Goal: Task Accomplishment & Management: Manage account settings

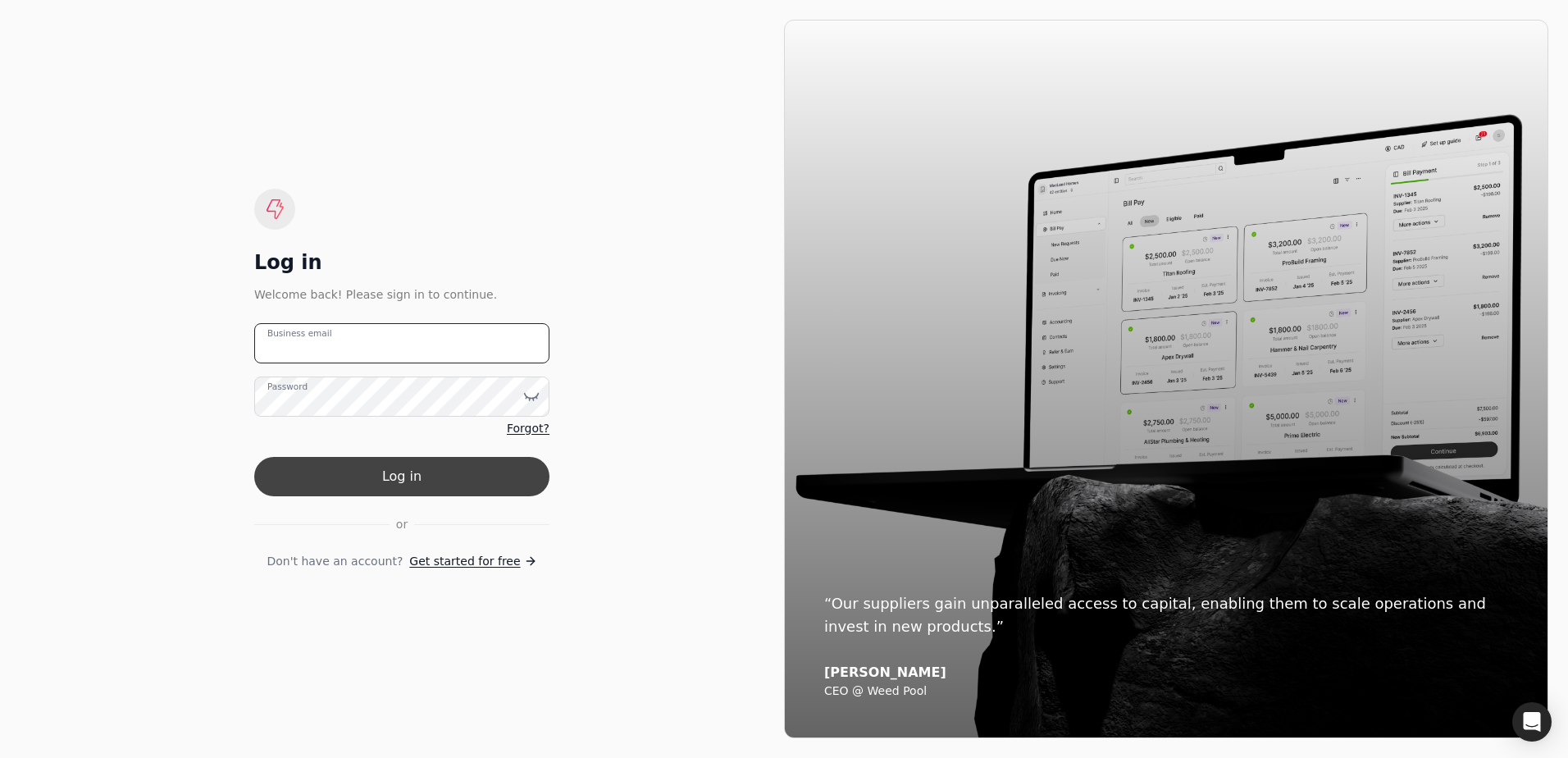
type email "[EMAIL_ADDRESS][DOMAIN_NAME]"
click at [412, 476] on button "Log in" at bounding box center [401, 476] width 295 height 39
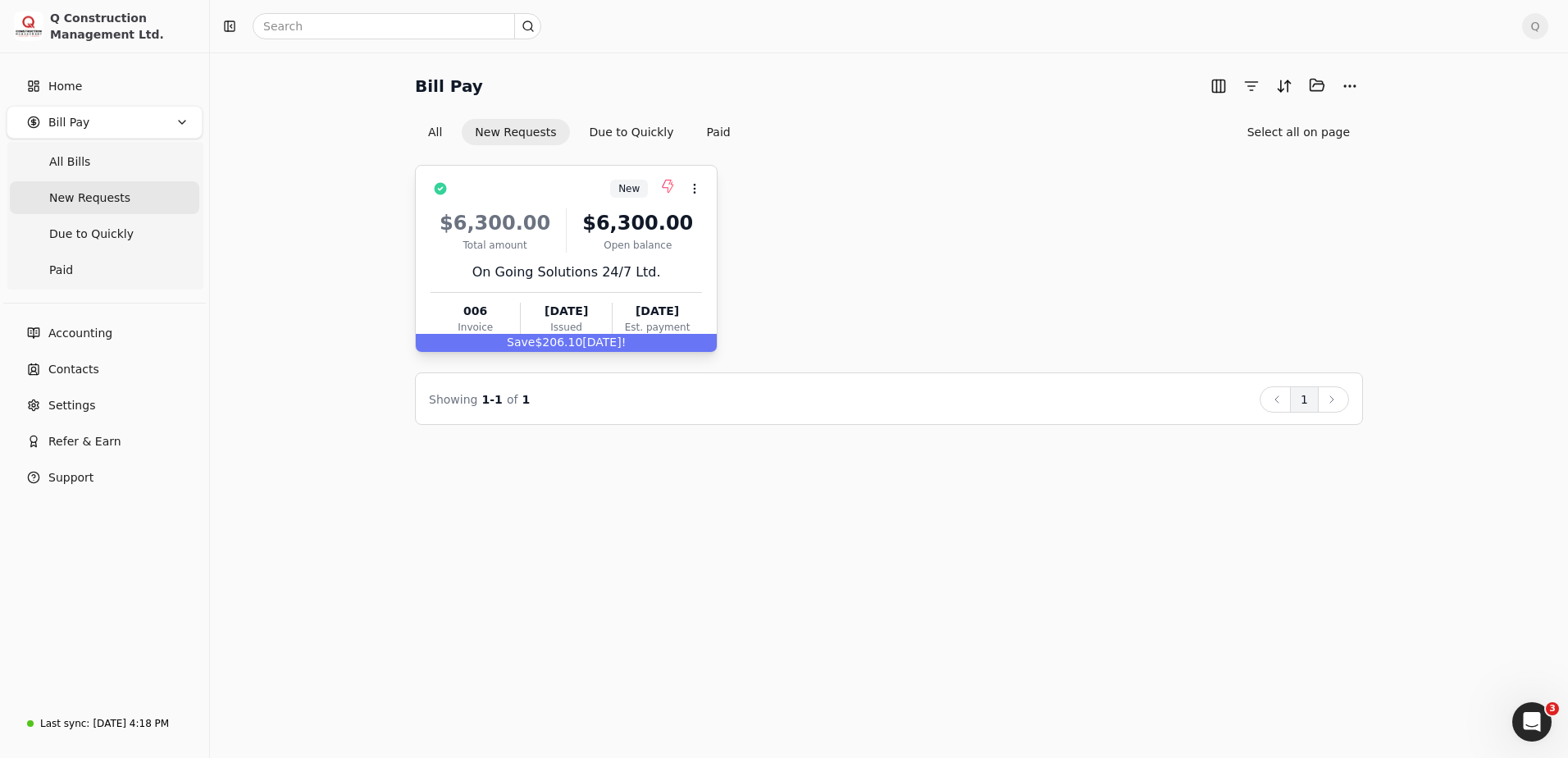
click at [571, 183] on div "New Context Menu Button" at bounding box center [578, 189] width 249 height 28
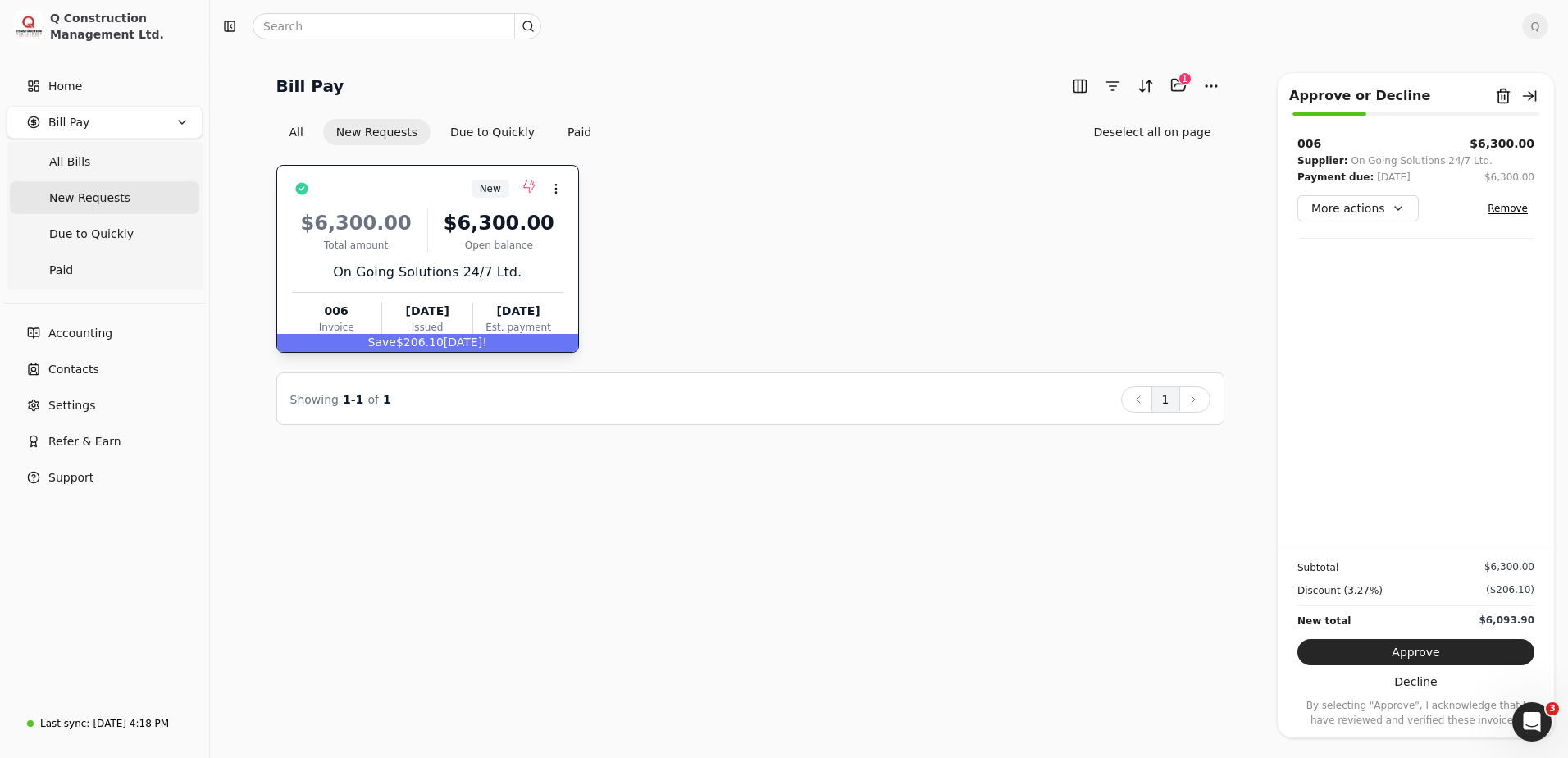
click at [404, 265] on div "On Going Solutions 24/7 Ltd." at bounding box center [428, 272] width 271 height 20
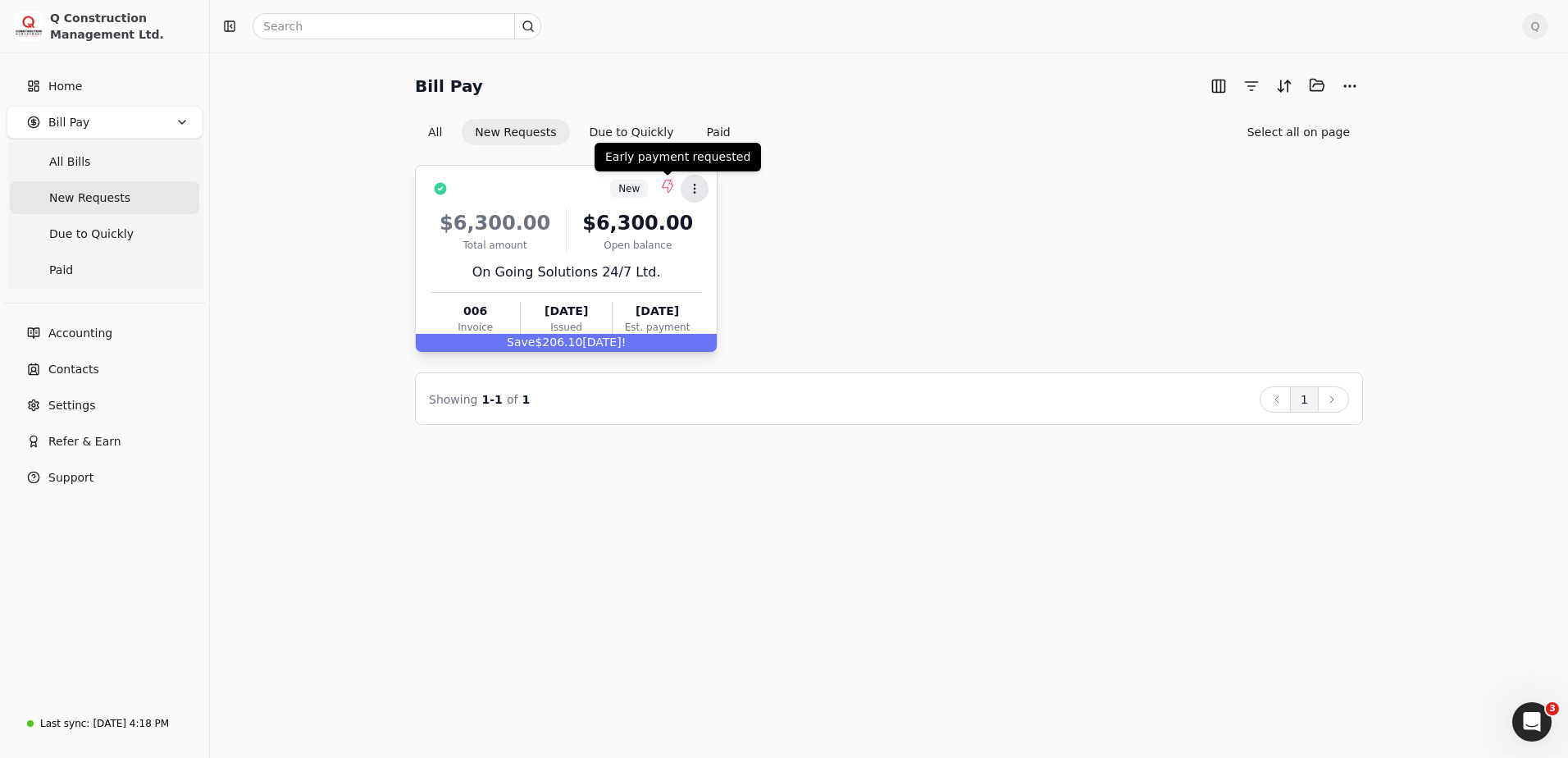
click at [694, 184] on icon at bounding box center [694, 188] width 13 height 13
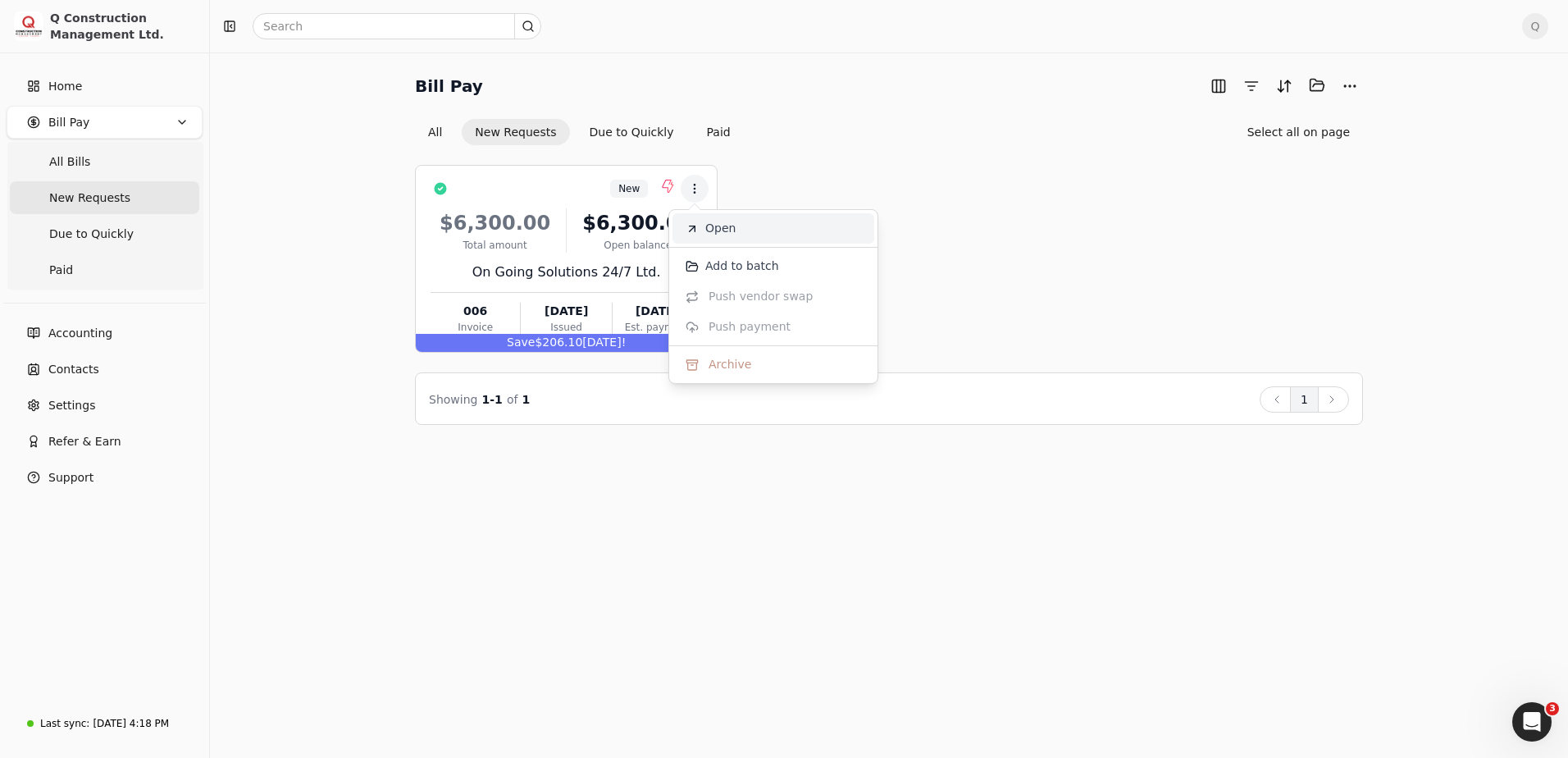
click at [710, 230] on span "Open" at bounding box center [720, 229] width 30 height 17
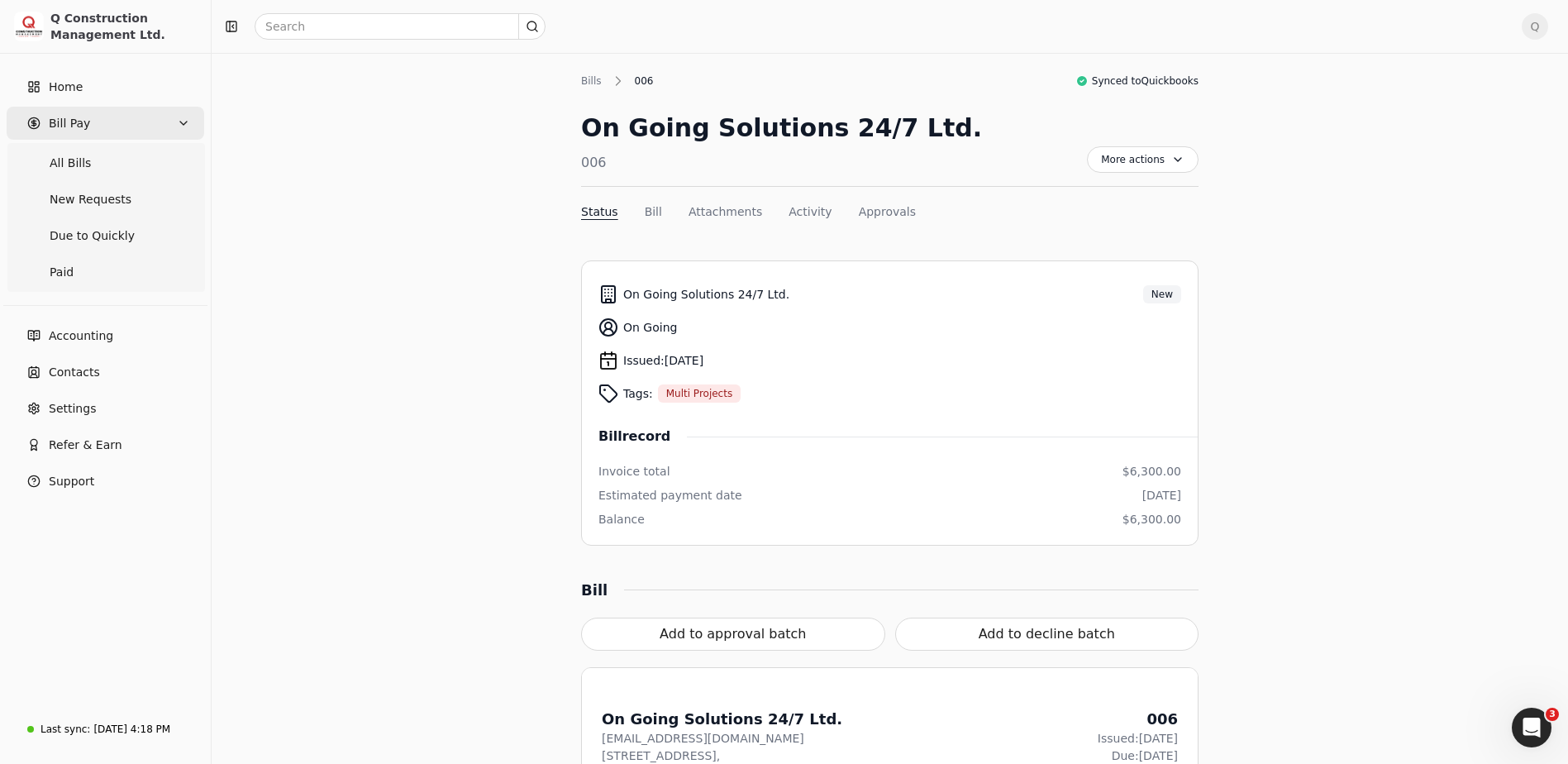
click at [69, 118] on span "Bill Pay" at bounding box center [69, 124] width 41 height 18
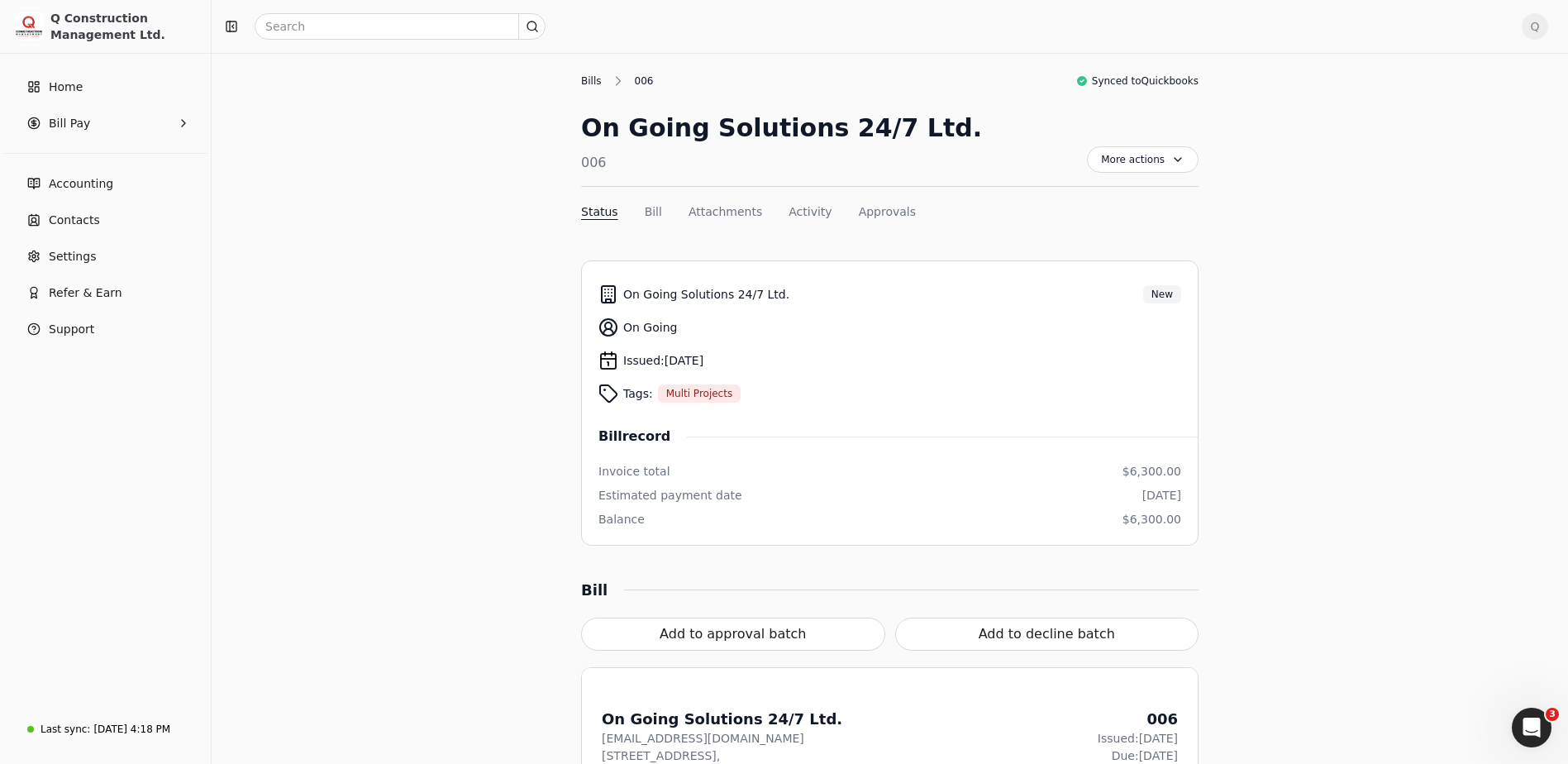
click at [595, 80] on div "Bills" at bounding box center [595, 81] width 29 height 15
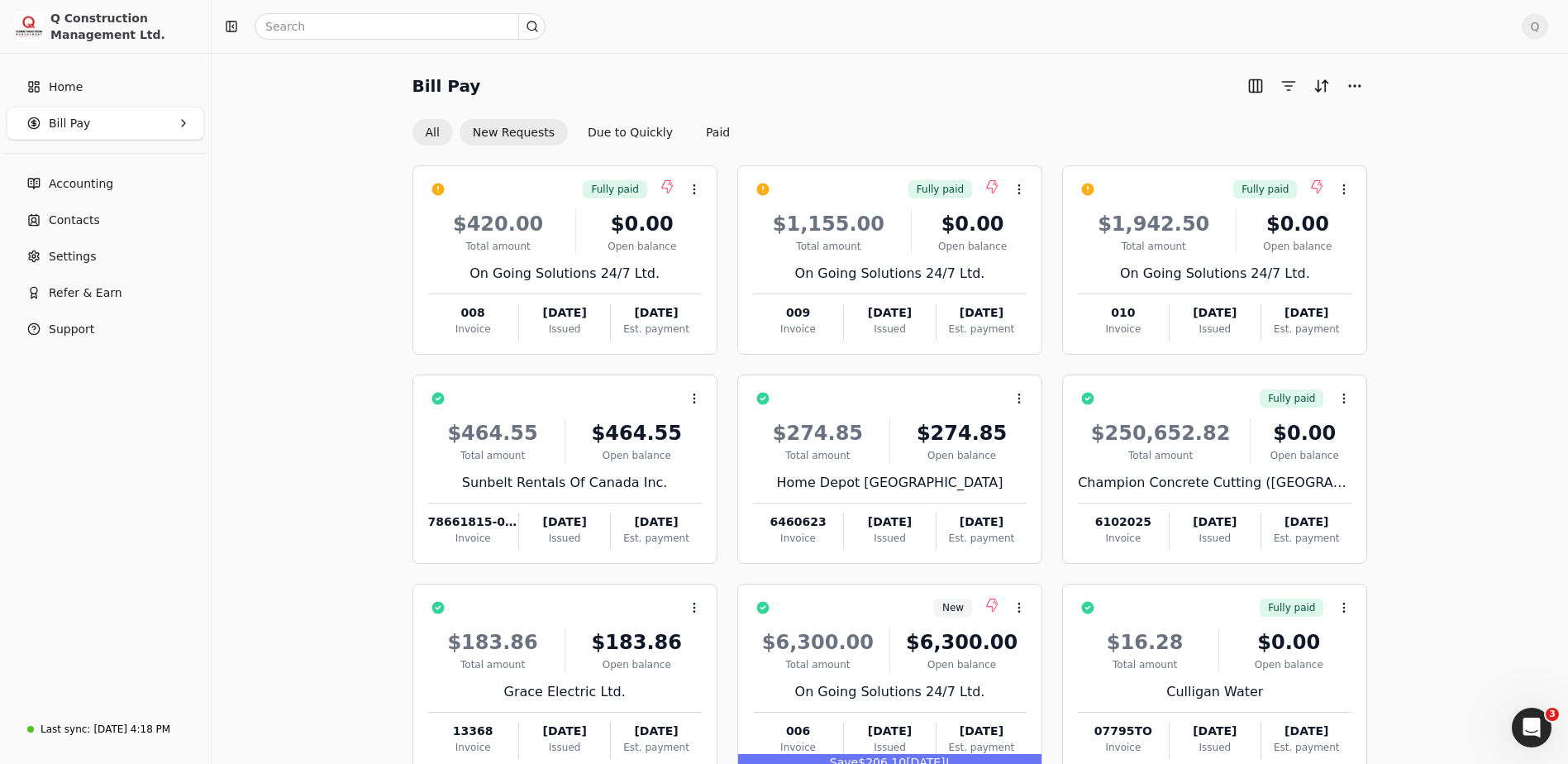
click at [525, 130] on button "New Requests" at bounding box center [513, 132] width 108 height 26
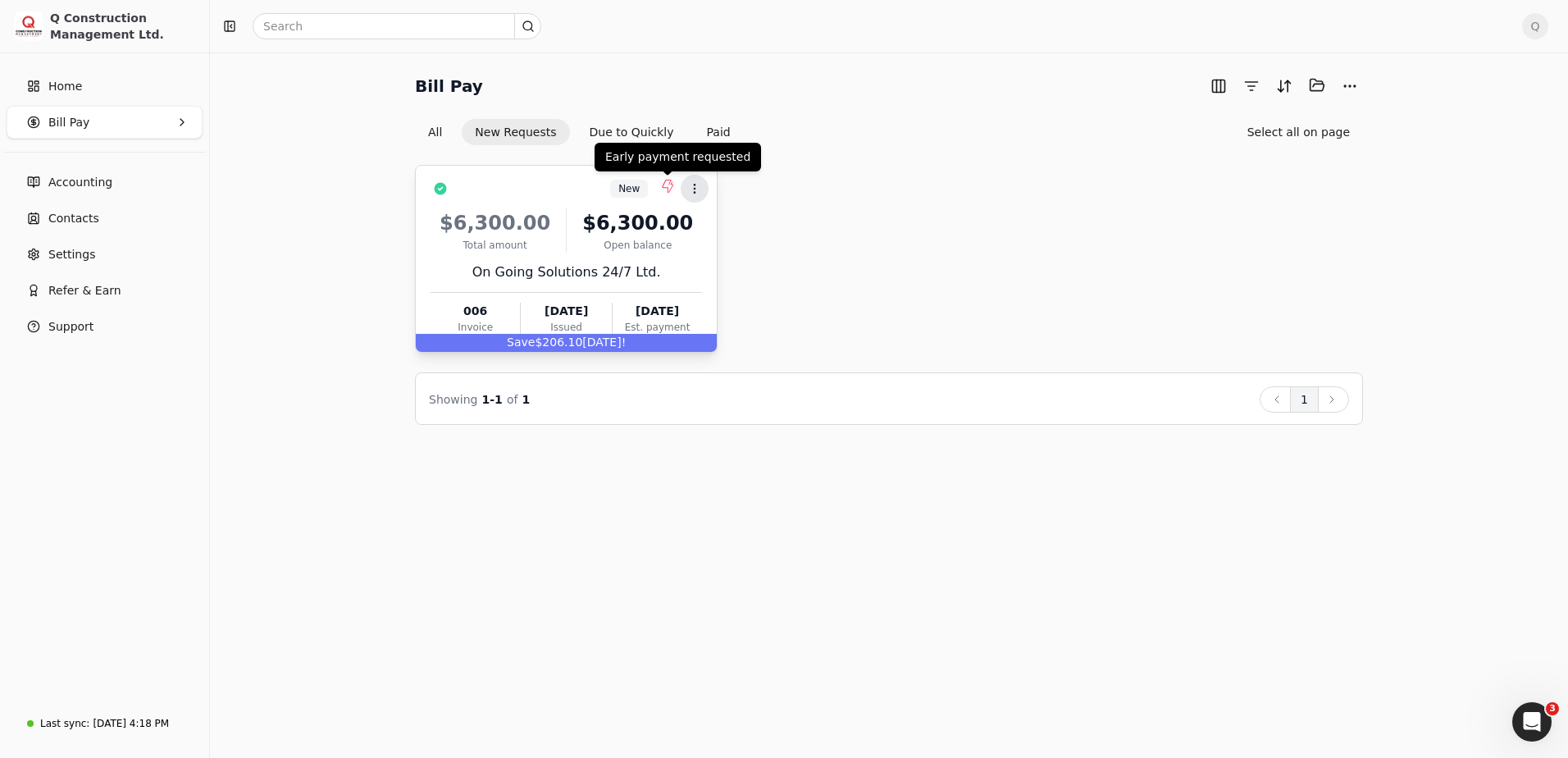
click at [694, 185] on icon at bounding box center [694, 188] width 13 height 13
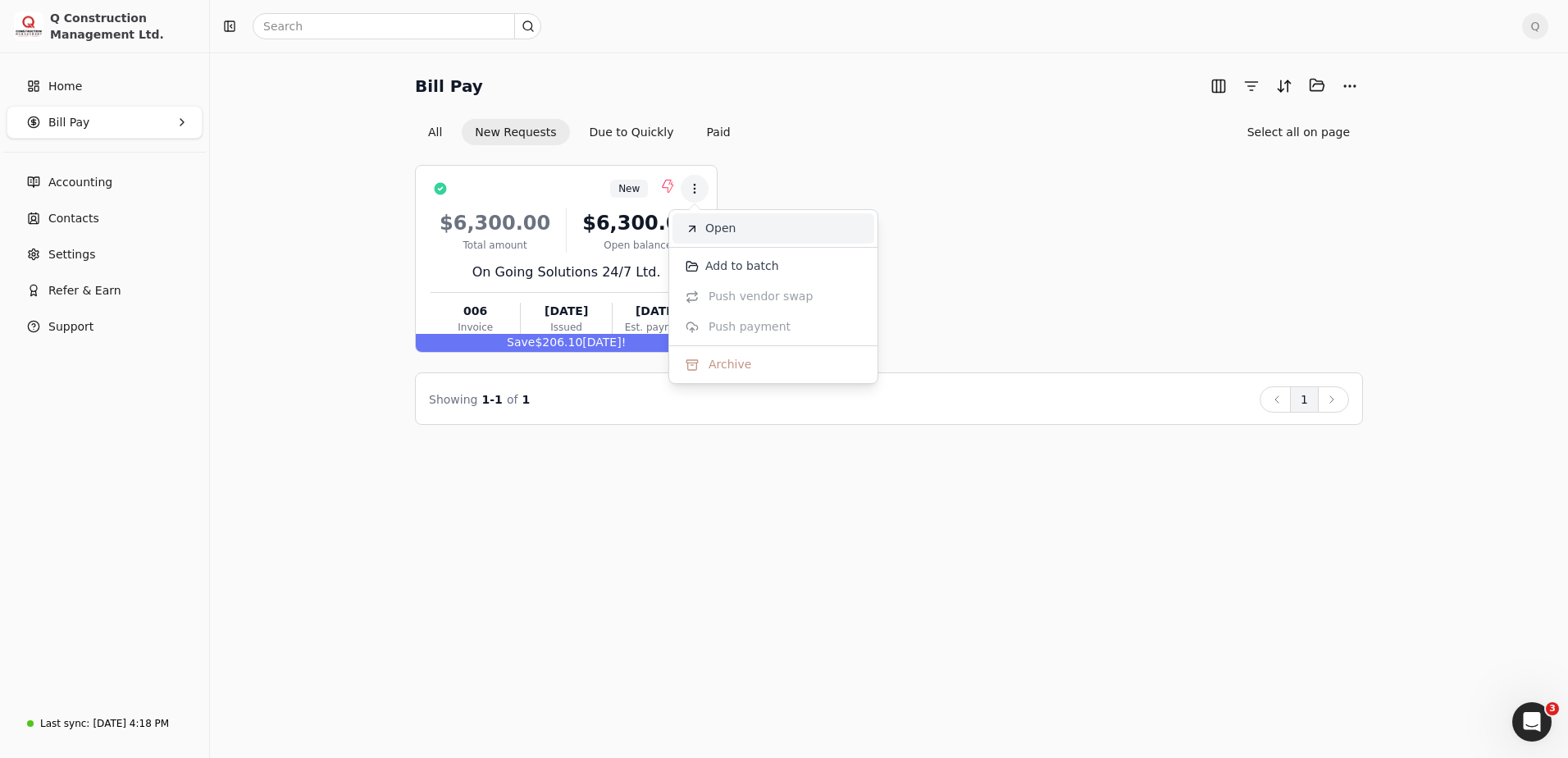
click at [710, 222] on span "Open" at bounding box center [720, 229] width 30 height 17
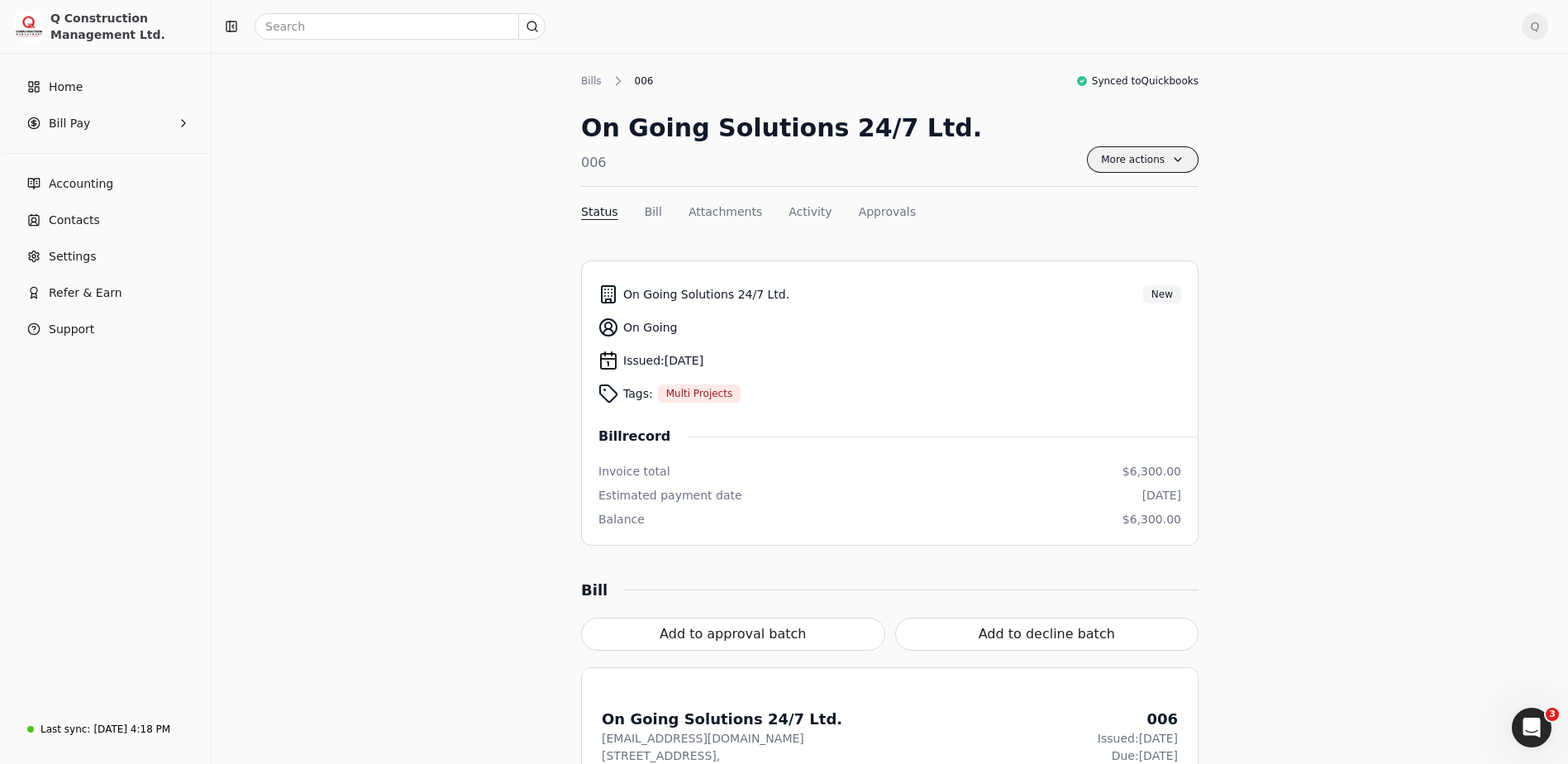
click at [1173, 159] on span "More actions" at bounding box center [1143, 160] width 111 height 26
click at [1001, 159] on div "On Going Solutions 24/7 Ltd. 006 More actions Context Menu Button" at bounding box center [890, 147] width 617 height 78
click at [869, 210] on button "Approvals" at bounding box center [887, 212] width 57 height 18
click at [597, 210] on button "Status" at bounding box center [600, 212] width 37 height 18
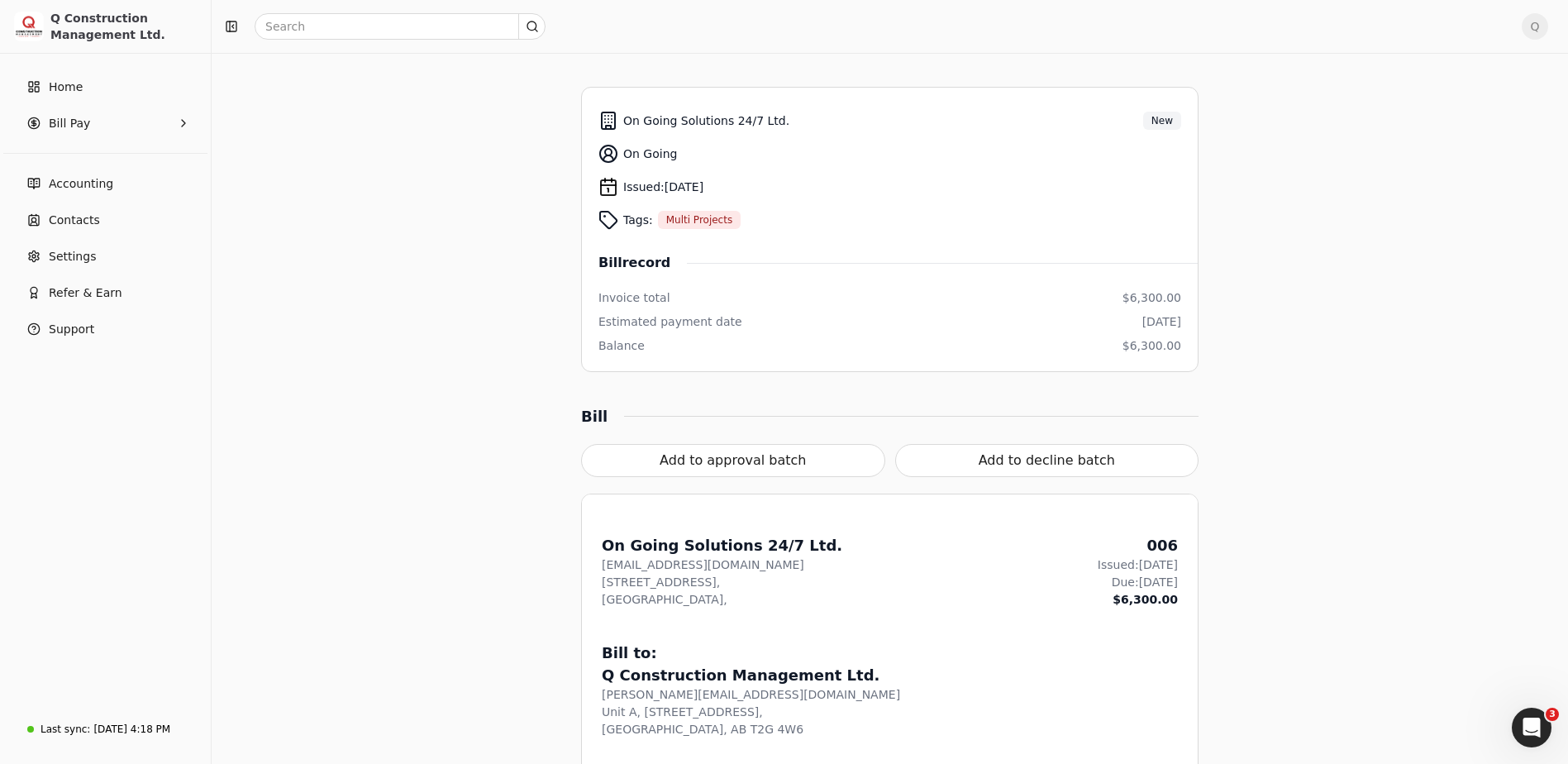
scroll to position [145, 0]
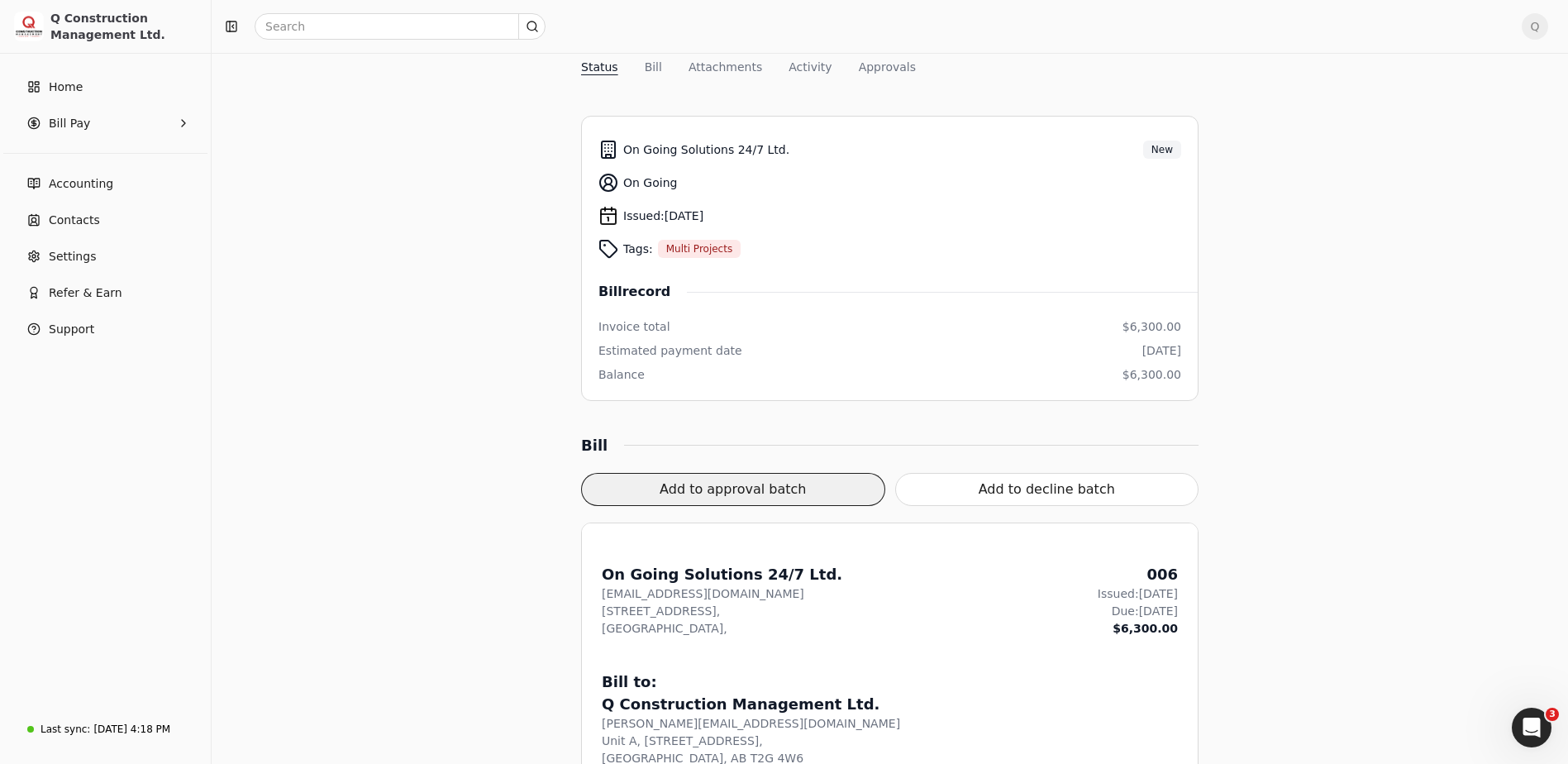
click at [768, 489] on button "Add to approval batch" at bounding box center [733, 489] width 304 height 33
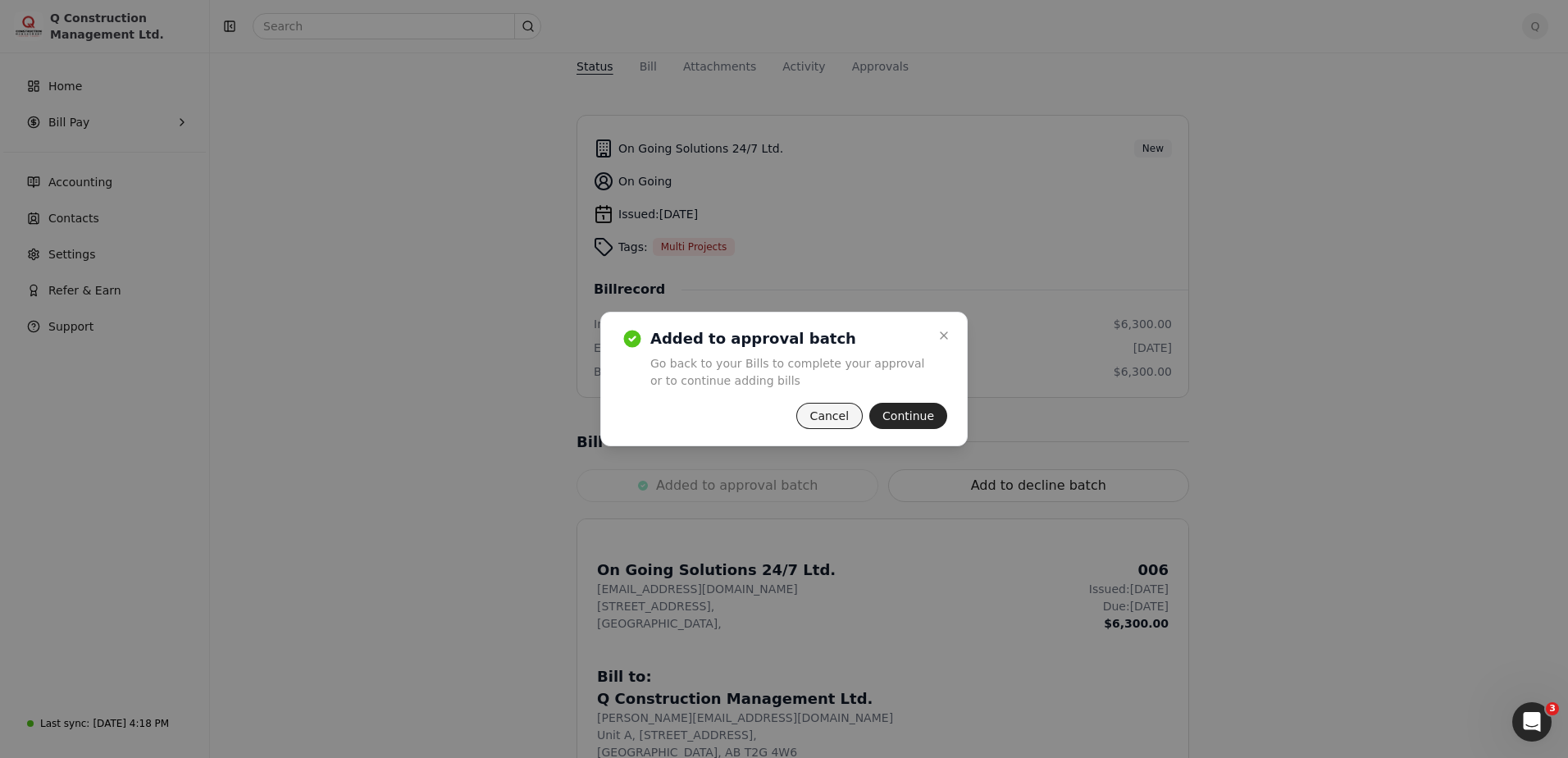
click at [835, 419] on button "Cancel" at bounding box center [829, 416] width 66 height 26
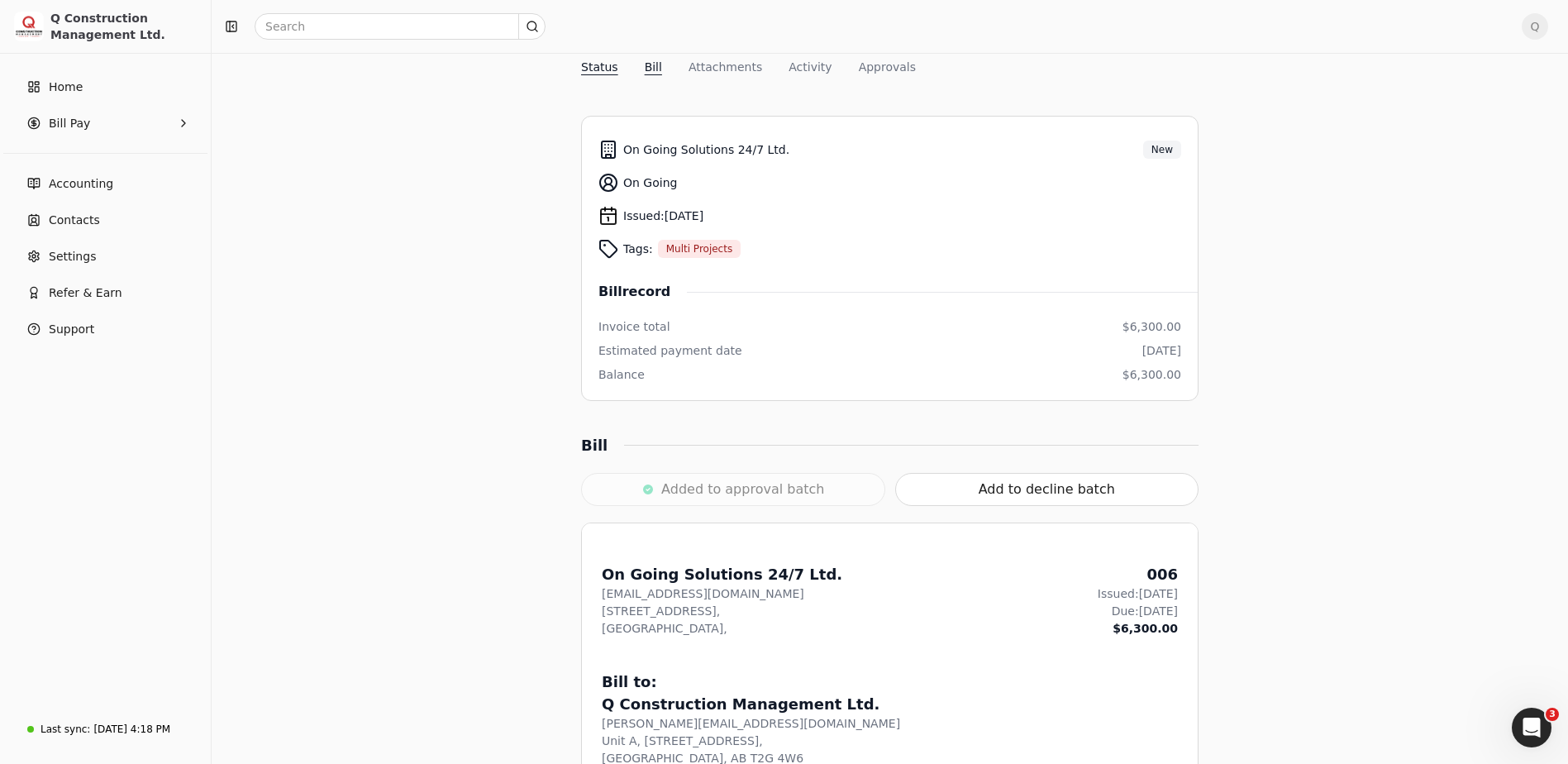
click at [649, 66] on button "Bill" at bounding box center [653, 68] width 18 height 18
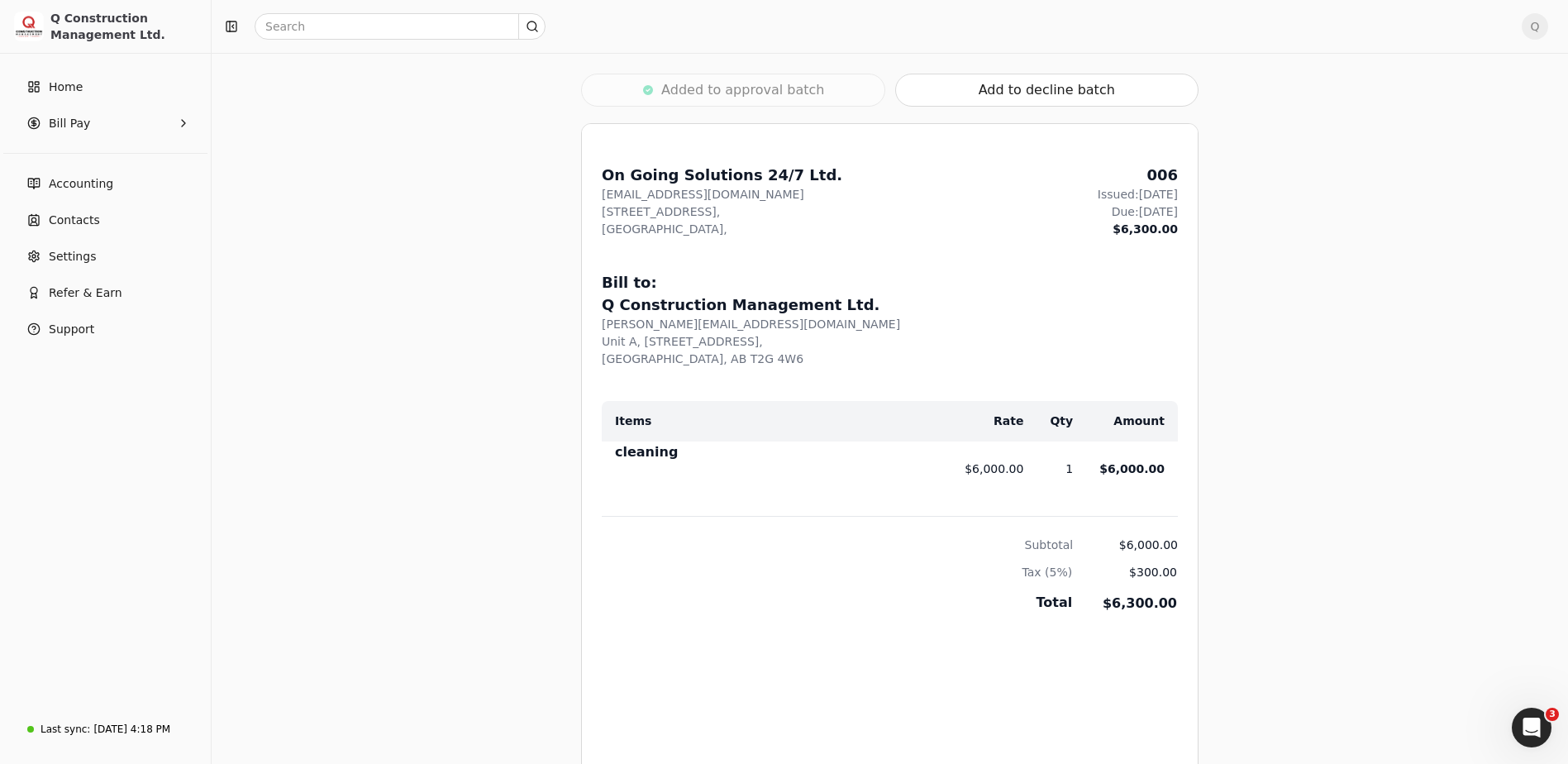
scroll to position [546, 0]
click at [78, 89] on span "Home" at bounding box center [66, 88] width 34 height 18
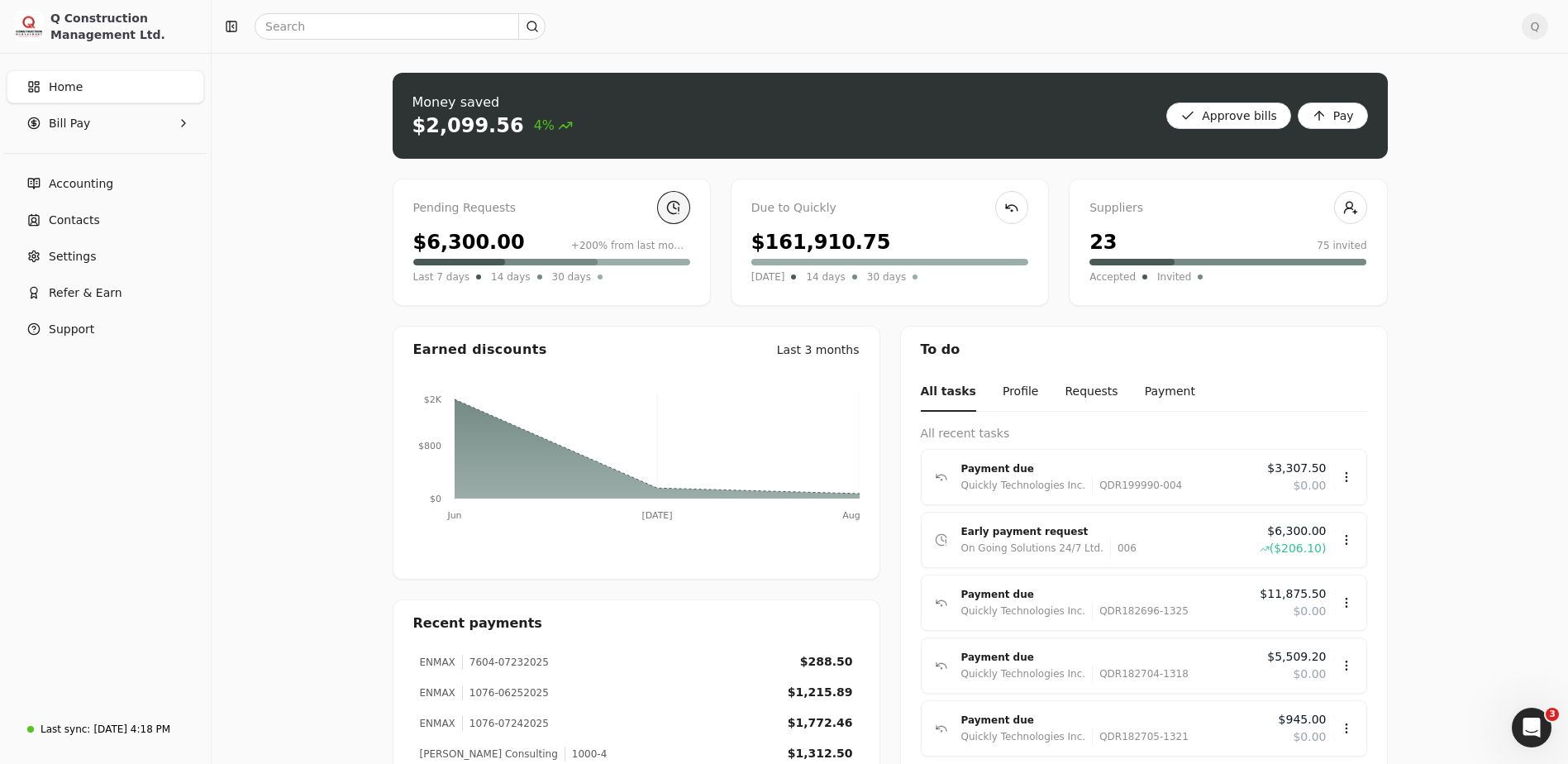
click at [671, 209] on link at bounding box center [674, 208] width 33 height 33
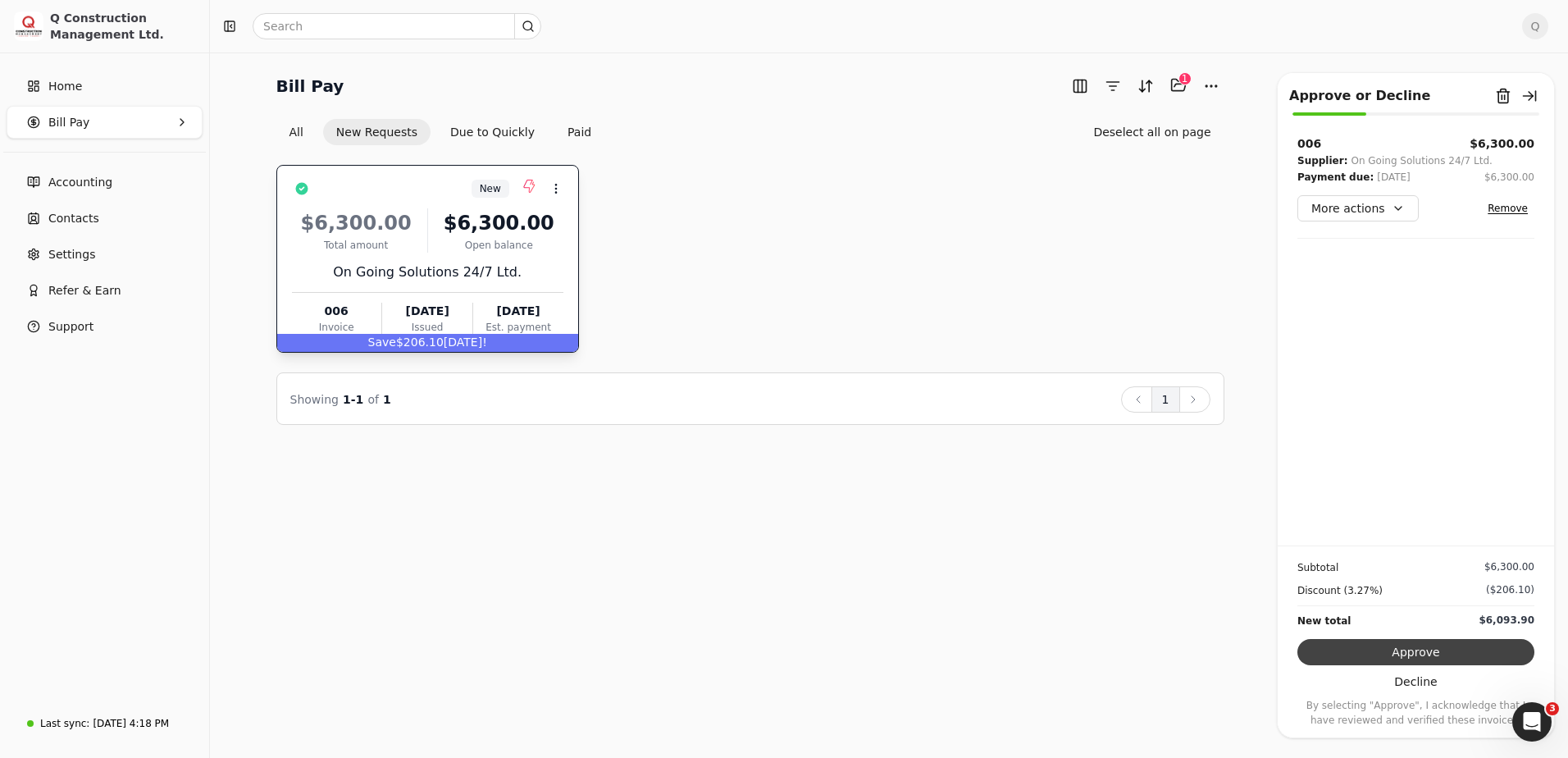
click at [1408, 646] on button "Approve" at bounding box center [1416, 652] width 237 height 26
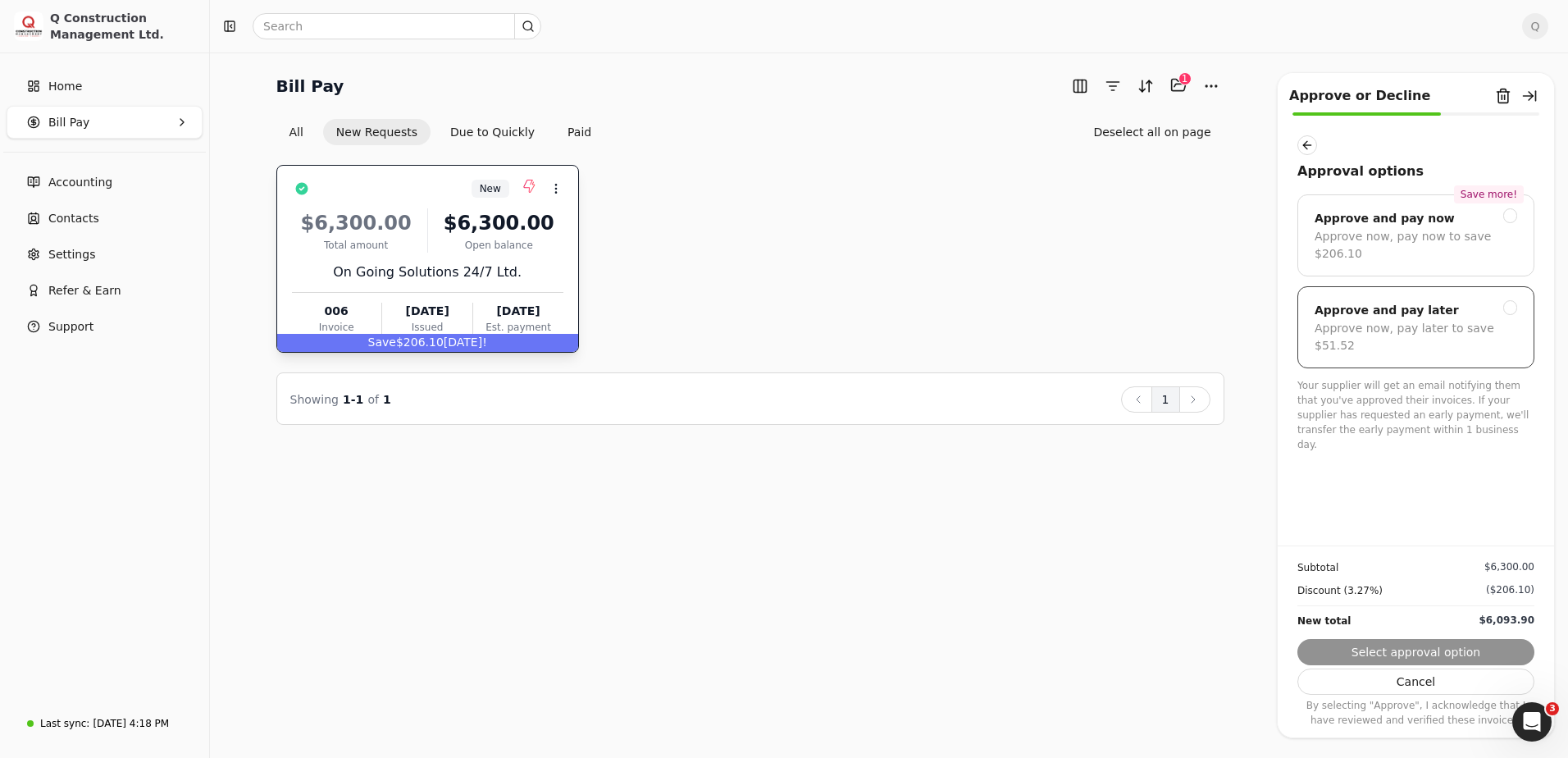
click at [1452, 300] on div "Approve and pay later" at bounding box center [1416, 310] width 203 height 20
click at [1423, 647] on button "Submit approval" at bounding box center [1416, 652] width 237 height 26
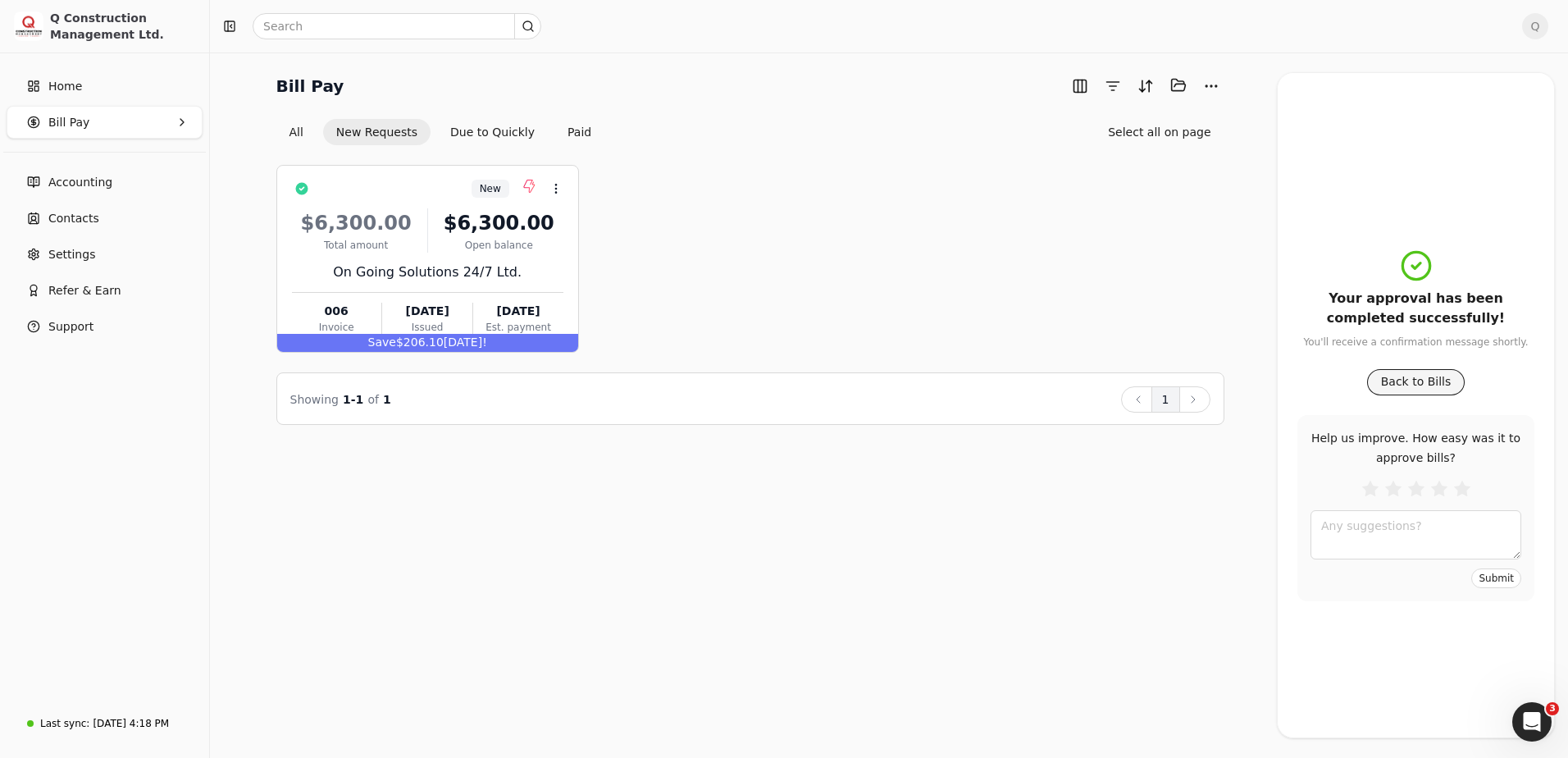
click at [1383, 380] on button "Back to Bills" at bounding box center [1417, 382] width 98 height 26
